Goal: Information Seeking & Learning: Learn about a topic

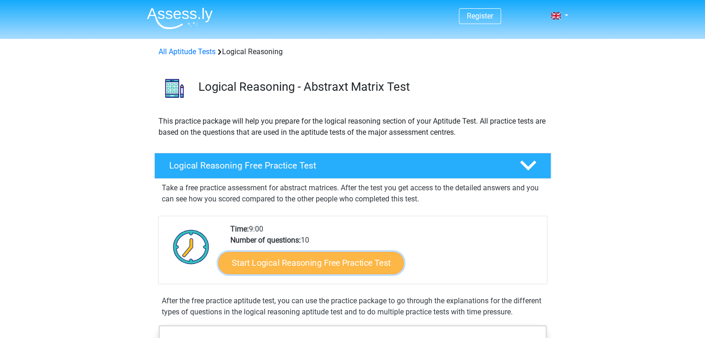
click at [269, 263] on link "Start Logical Reasoning Free Practice Test" at bounding box center [310, 263] width 185 height 22
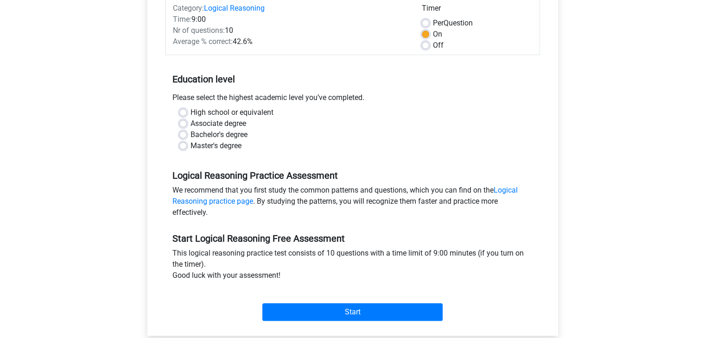
scroll to position [126, 0]
click at [206, 129] on label "Bachelor's degree" at bounding box center [219, 134] width 57 height 11
click at [187, 129] on input "Bachelor's degree" at bounding box center [182, 133] width 7 height 9
radio input "true"
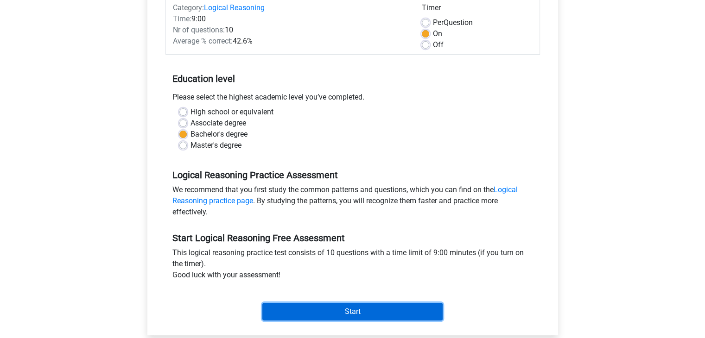
click at [365, 312] on input "Start" at bounding box center [352, 312] width 180 height 18
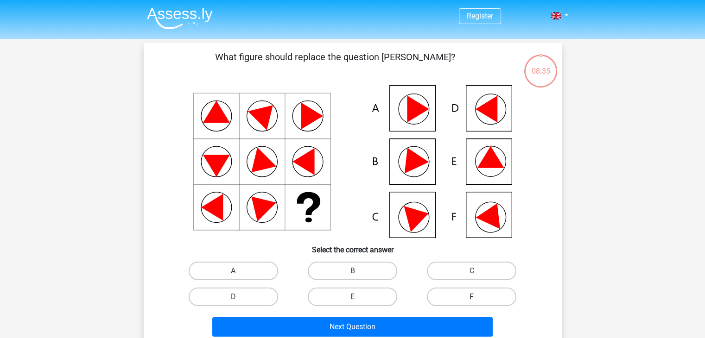
click at [457, 300] on label "F" at bounding box center [471, 297] width 89 height 19
click at [472, 300] on input "F" at bounding box center [475, 300] width 6 height 6
radio input "true"
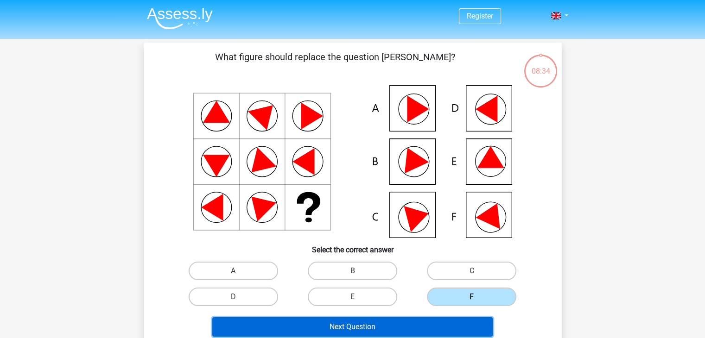
click at [433, 329] on button "Next Question" at bounding box center [352, 327] width 280 height 19
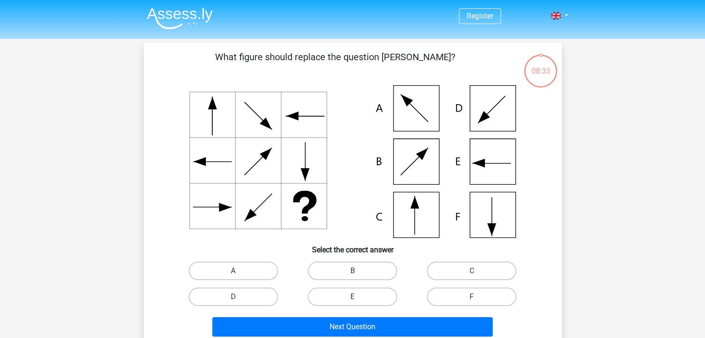
scroll to position [43, 0]
